Goal: Task Accomplishment & Management: Manage account settings

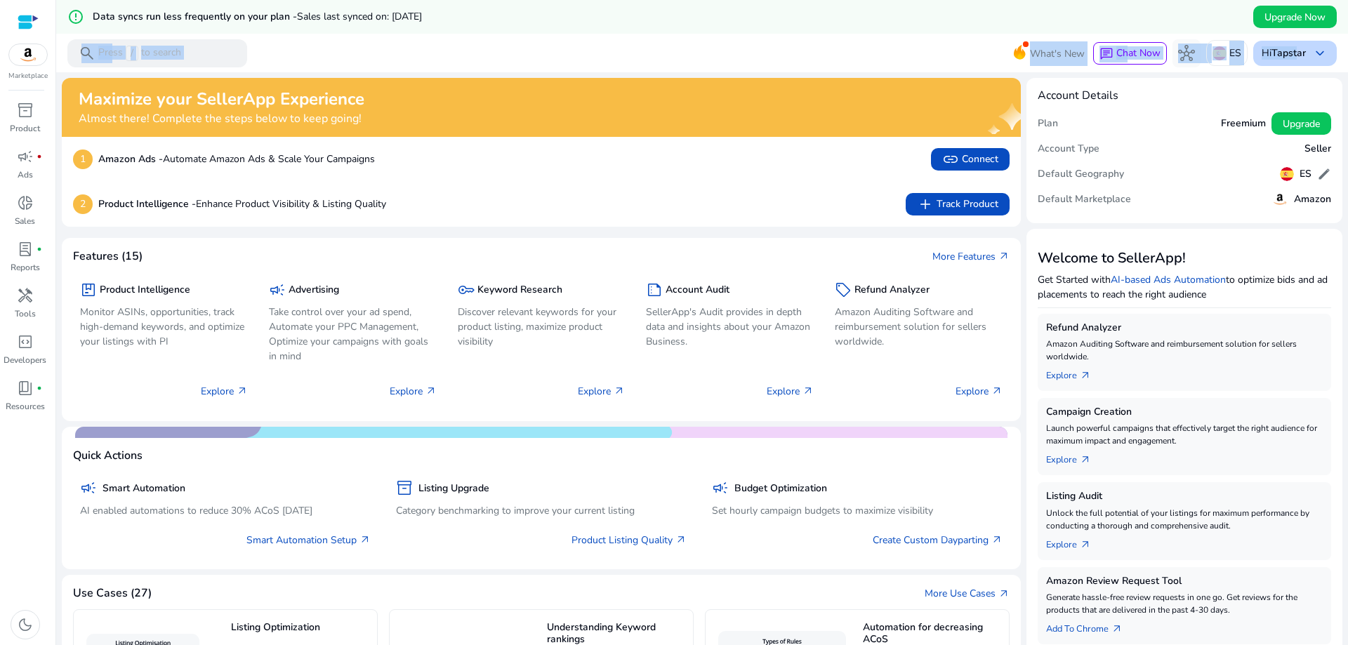
click at [1290, 10] on div "error_outline Data syncs run less frequently on your plan - Sales last synced o…" at bounding box center [702, 37] width 1292 height 75
click at [1290, 10] on span "Upgrade Now" at bounding box center [1295, 17] width 61 height 15
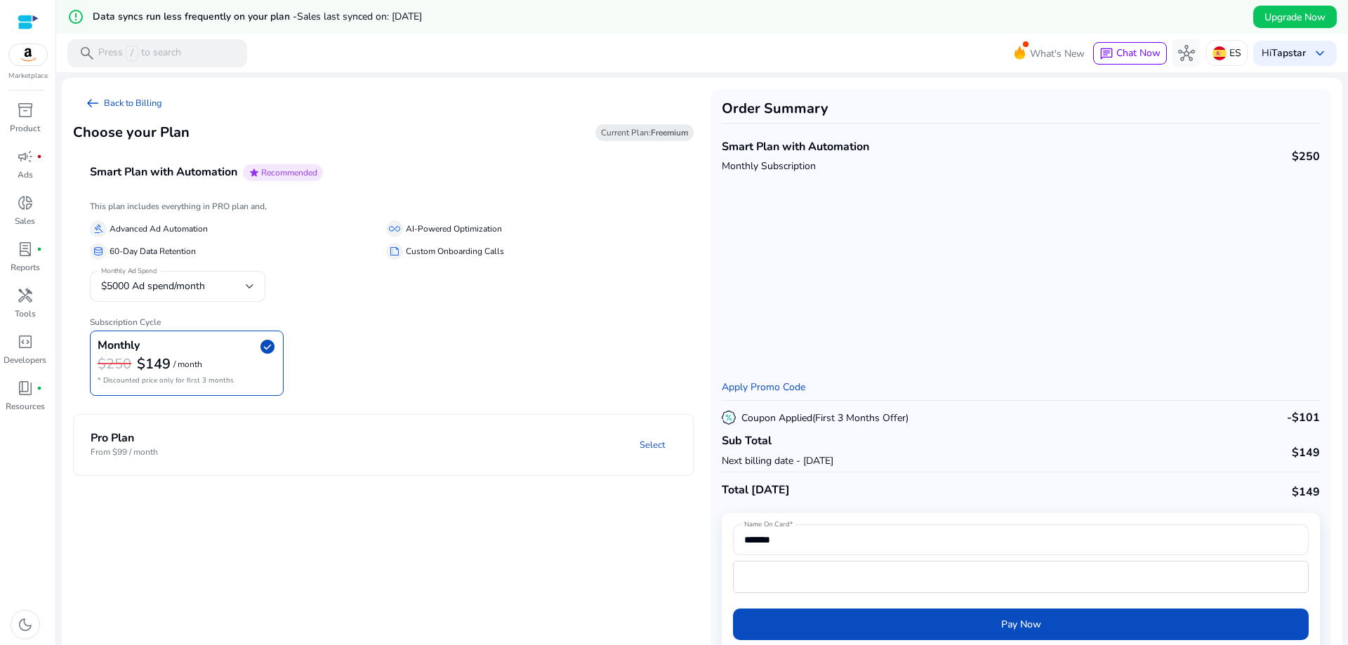
click at [476, 143] on div "Choose your Plan Current Plan: Freemium" at bounding box center [383, 132] width 621 height 31
click at [79, 93] on link "arrow_left_alt Back to Billing" at bounding box center [123, 103] width 100 height 28
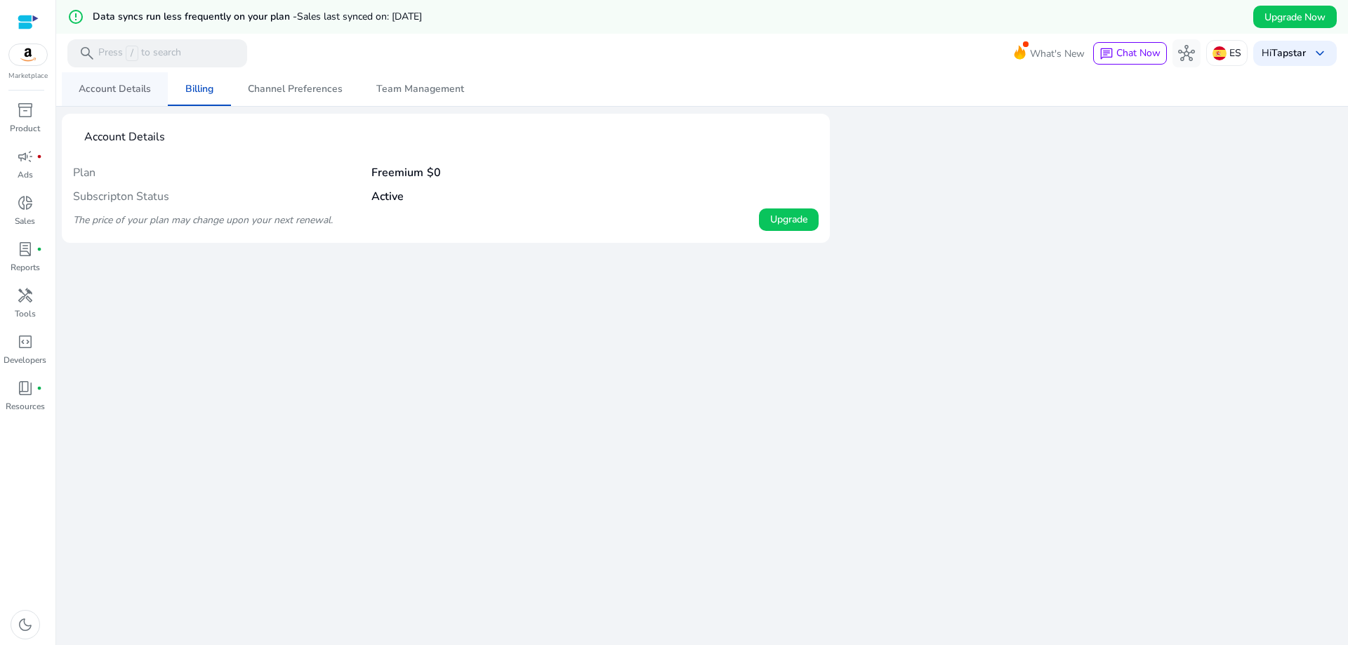
click at [117, 86] on span "Account Details" at bounding box center [115, 89] width 72 height 10
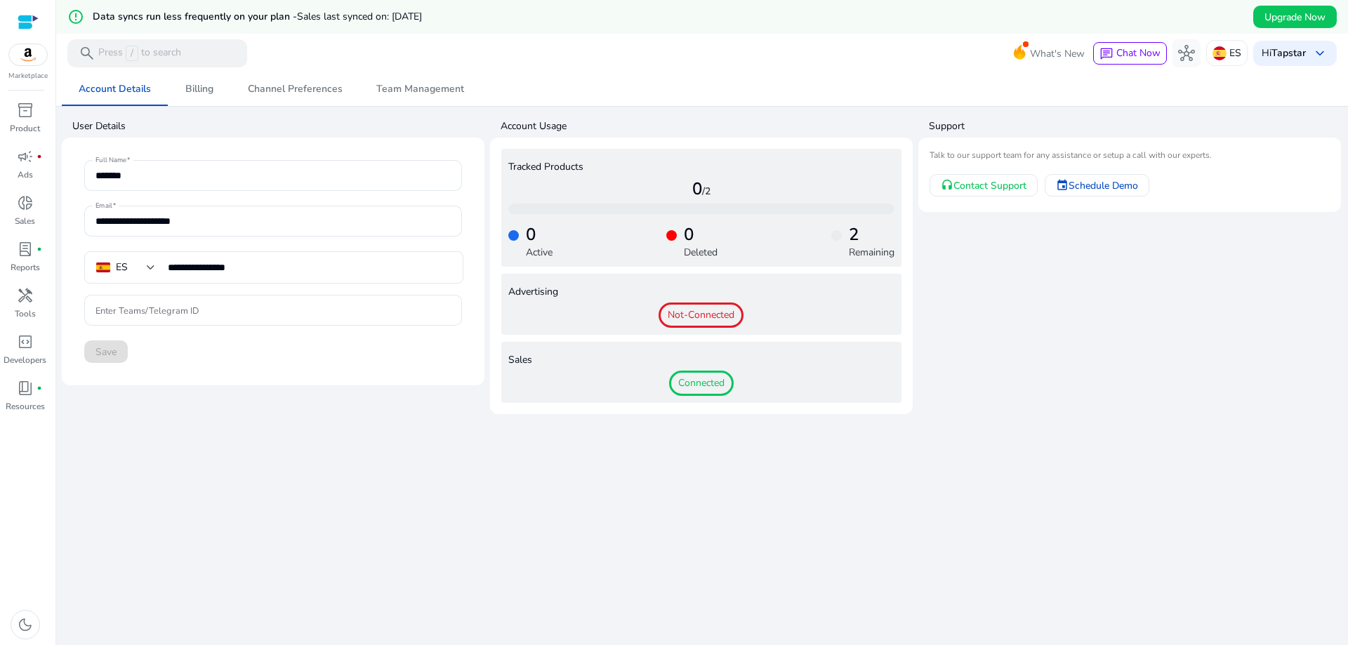
click at [684, 388] on span "Connected" at bounding box center [701, 383] width 65 height 25
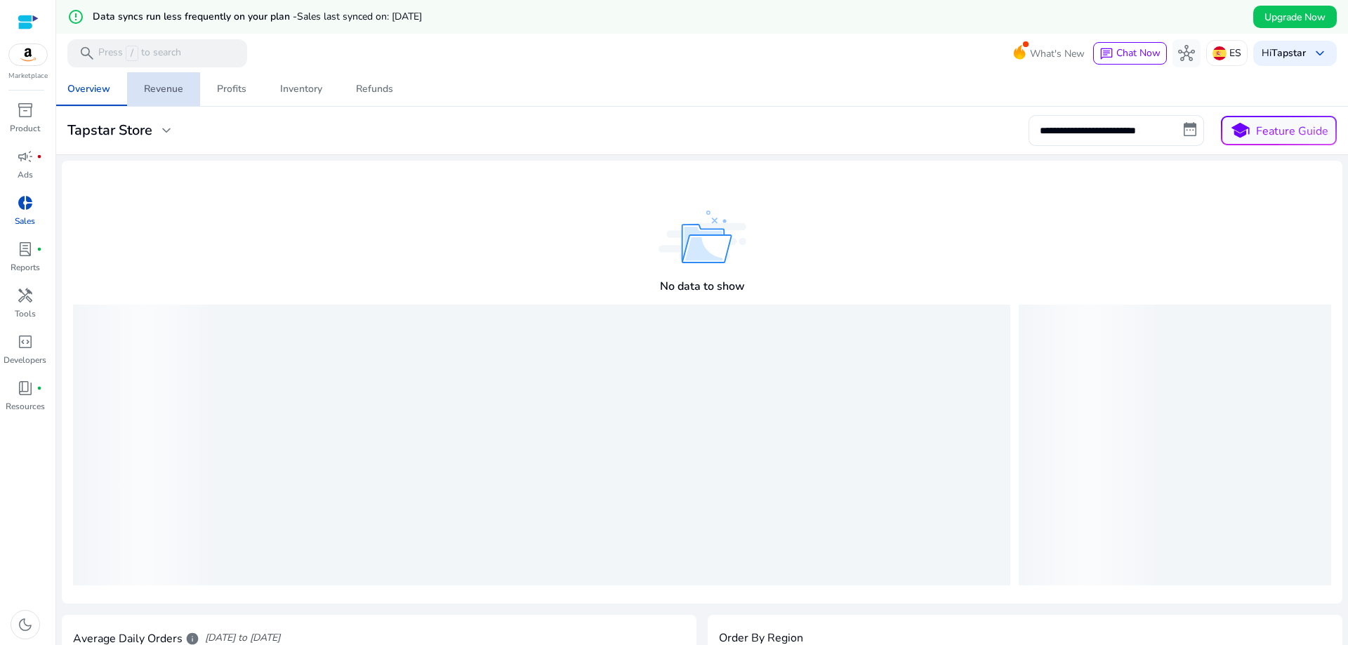
click at [167, 94] on div "Revenue" at bounding box center [163, 89] width 39 height 10
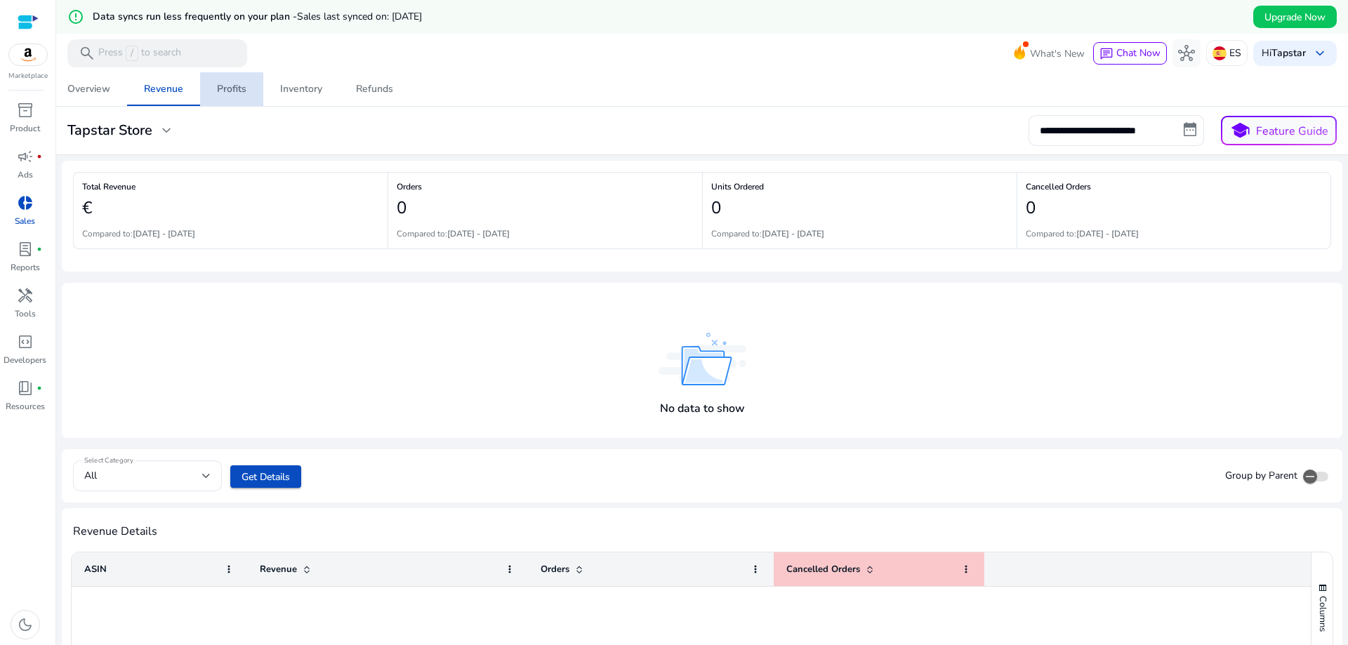
click at [244, 94] on div "Profits" at bounding box center [231, 89] width 29 height 10
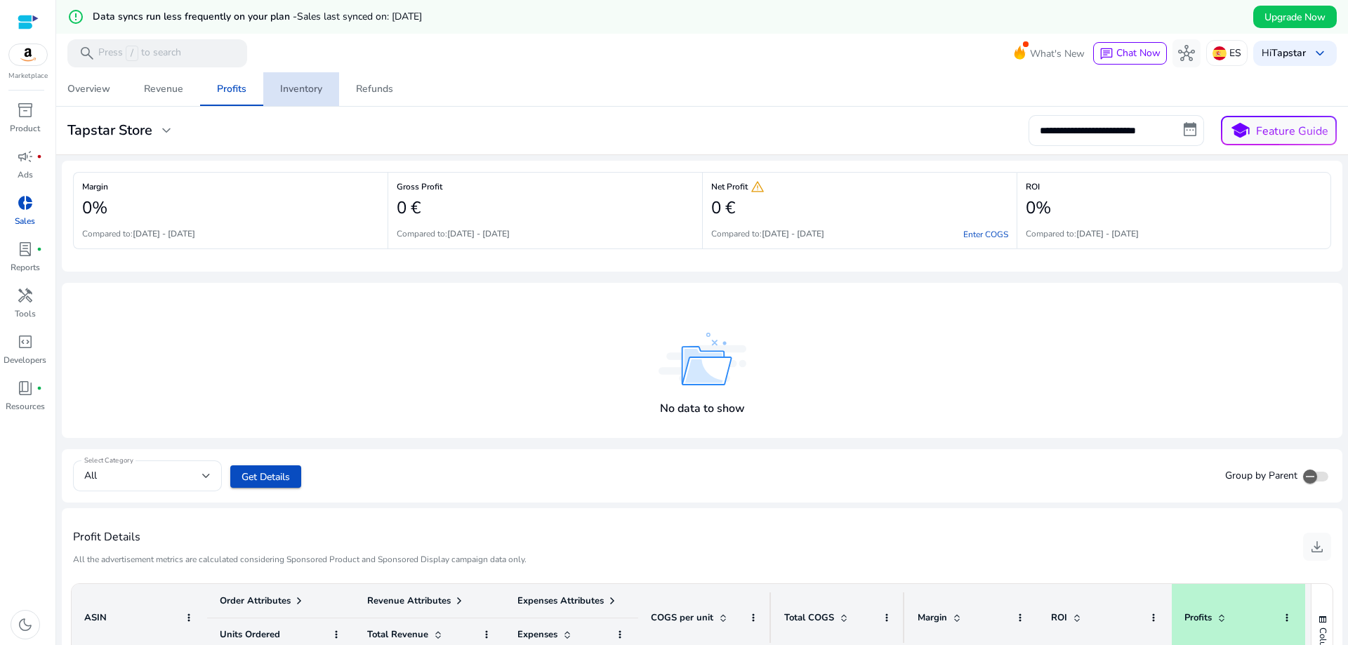
click at [267, 90] on link "Inventory" at bounding box center [301, 89] width 76 height 34
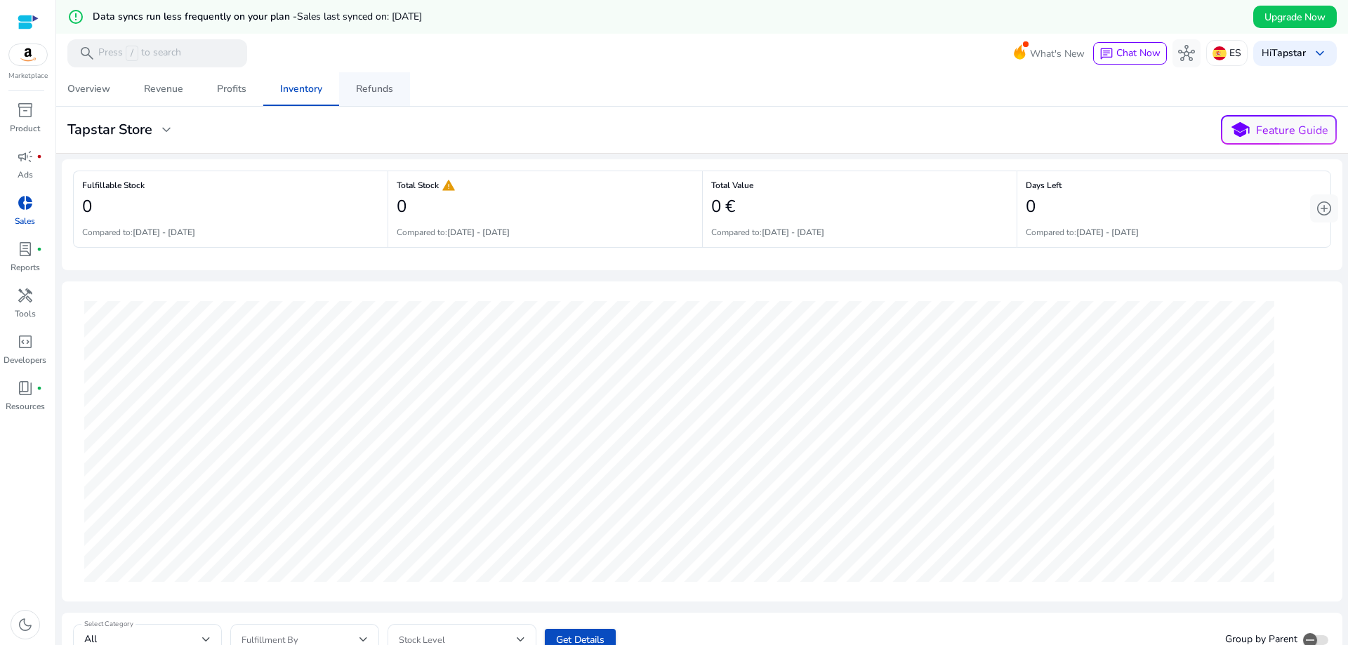
click at [372, 102] on span "Refunds" at bounding box center [374, 89] width 37 height 34
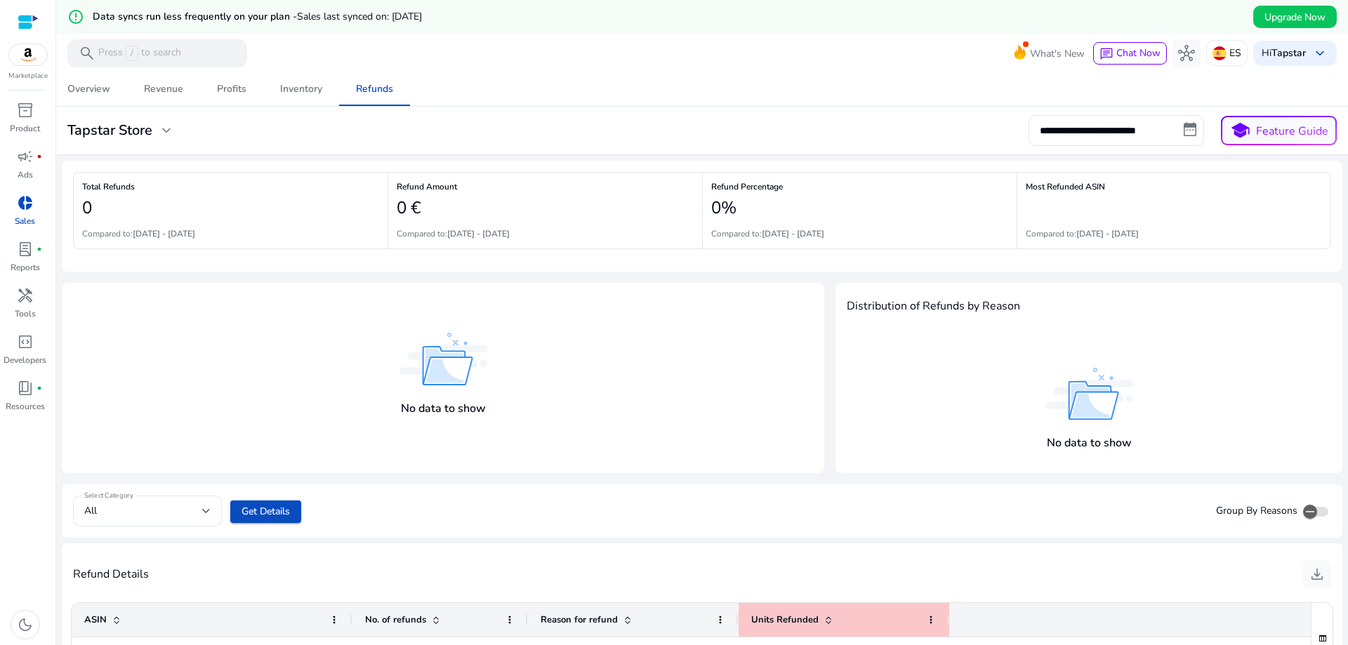
click at [1295, 73] on div at bounding box center [702, 73] width 1292 height 3
click at [1312, 53] on span "keyboard_arrow_down" at bounding box center [1320, 53] width 17 height 17
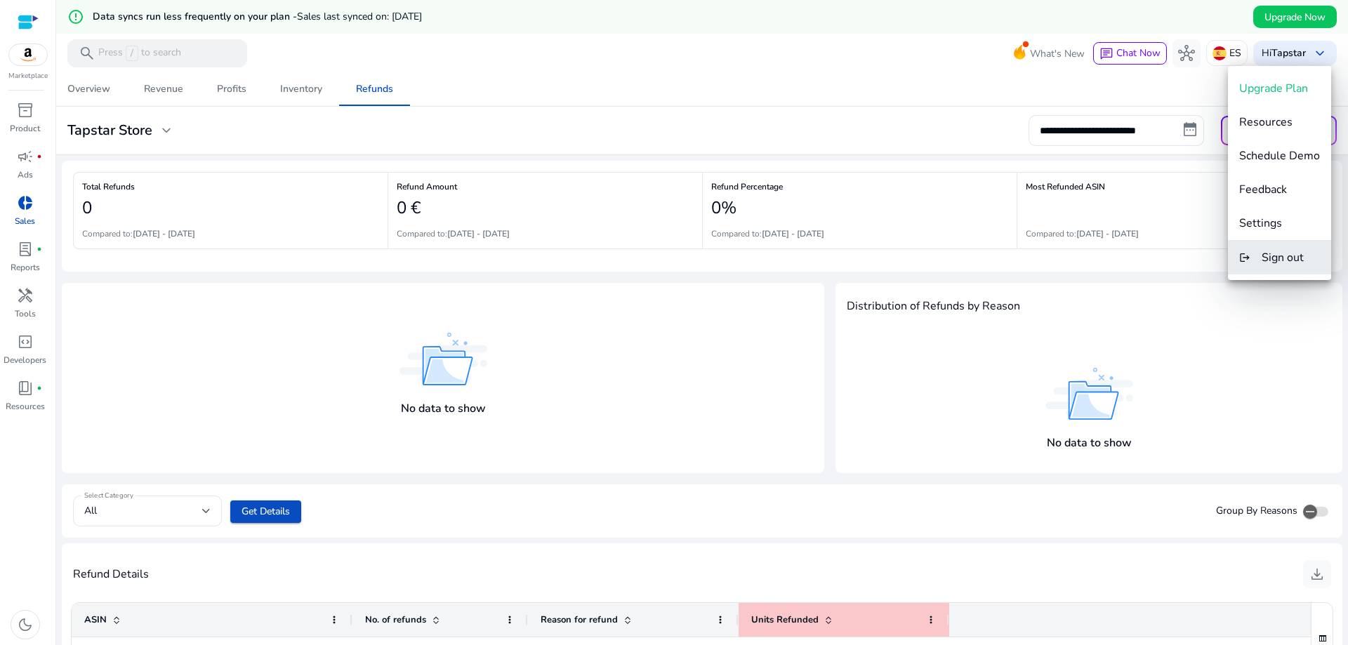
click at [1293, 259] on span "Sign out" at bounding box center [1283, 257] width 42 height 15
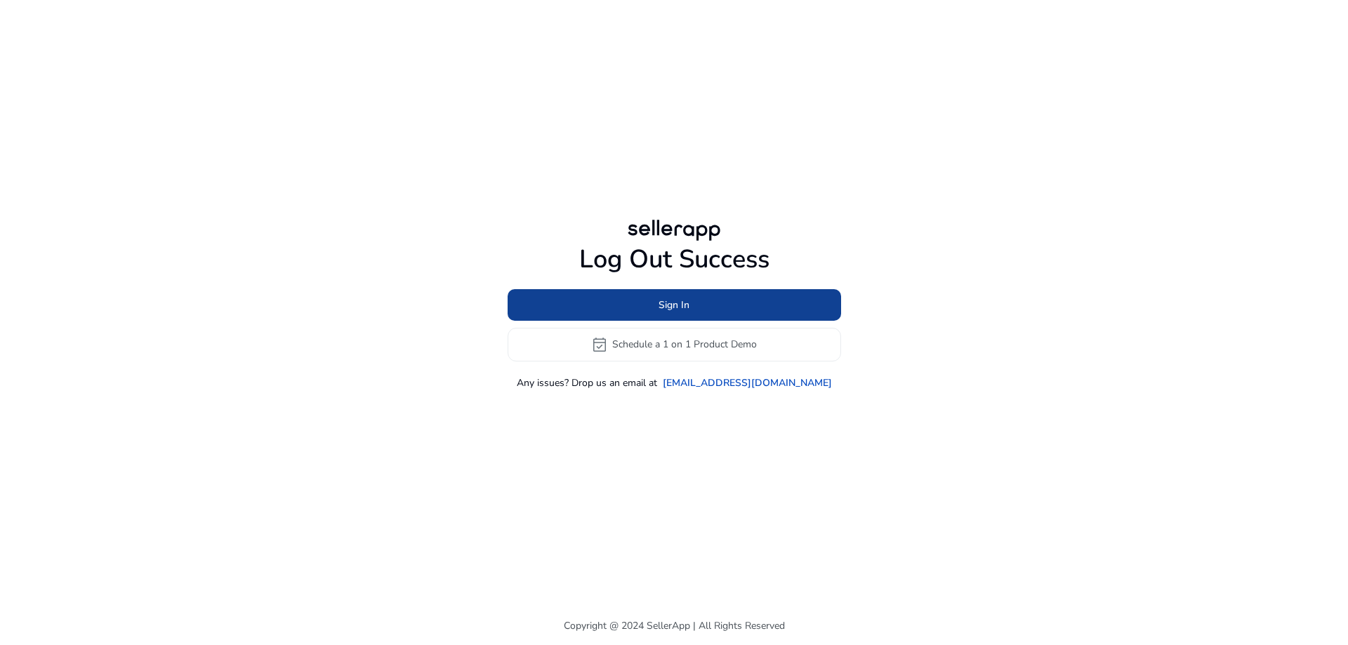
click at [707, 308] on span at bounding box center [675, 305] width 334 height 34
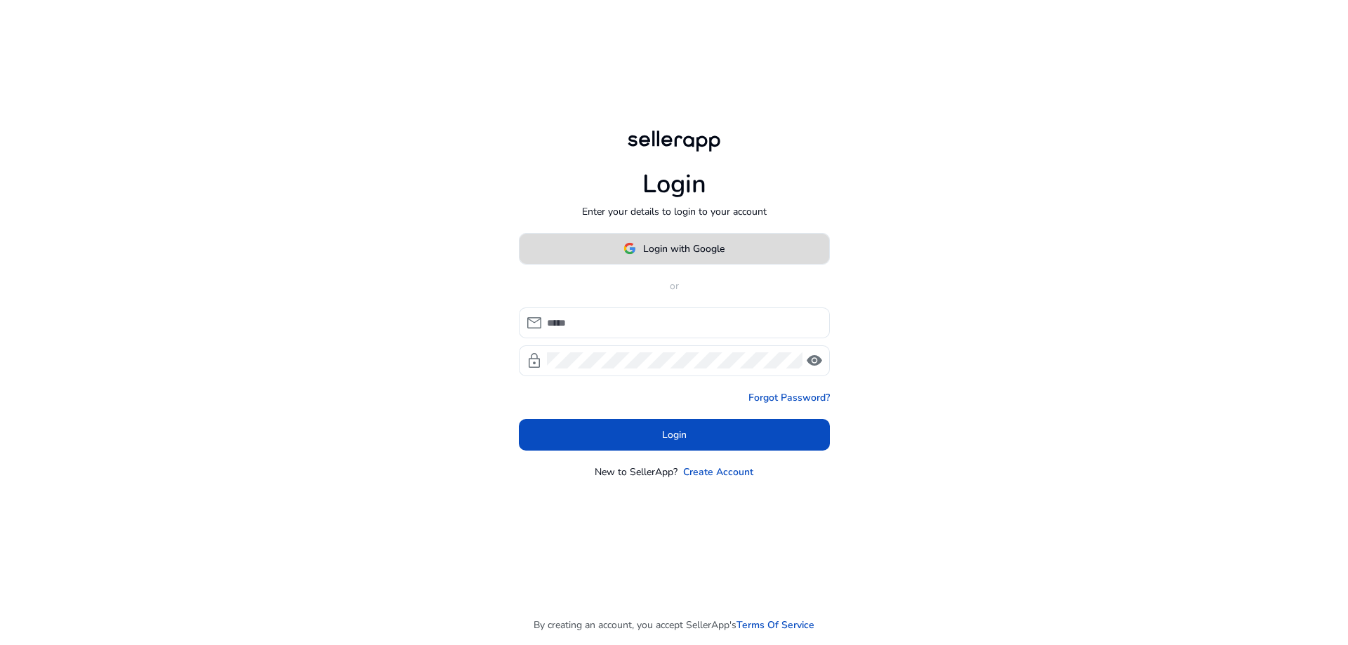
click at [711, 250] on span "Login with Google" at bounding box center [683, 249] width 81 height 15
